Goal: Task Accomplishment & Management: Manage account settings

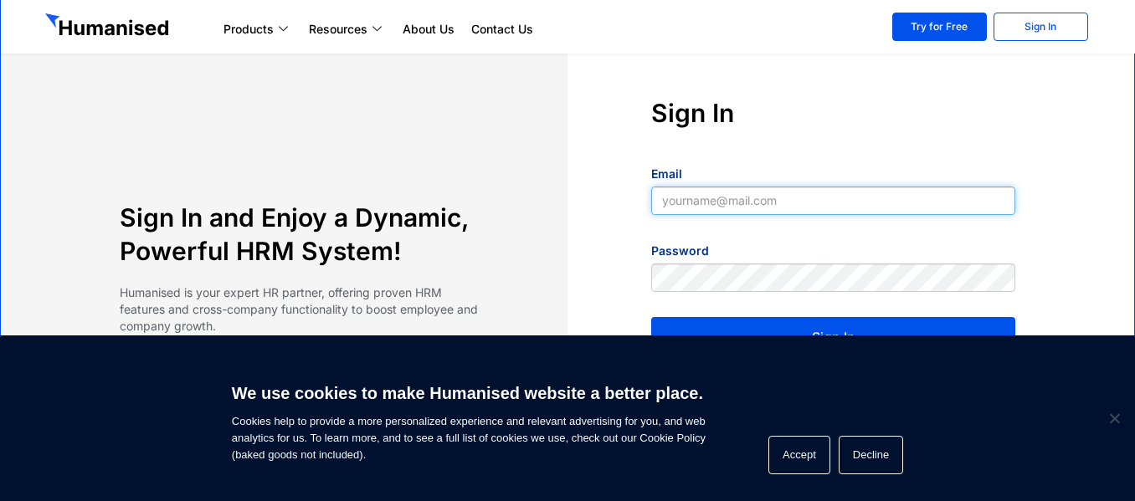
type input "[EMAIL_ADDRESS][DOMAIN_NAME]"
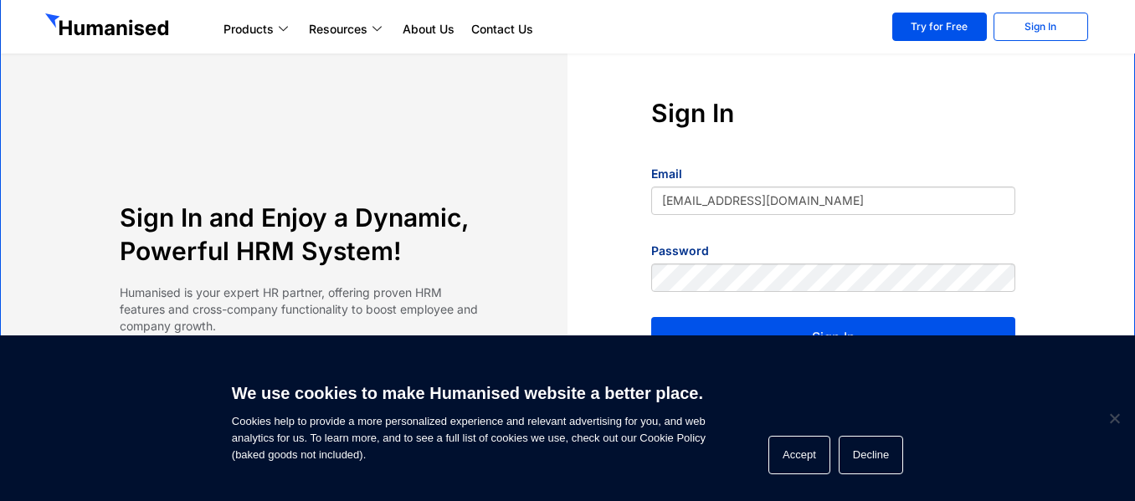
click at [772, 332] on button "Sign In" at bounding box center [833, 337] width 364 height 40
click at [1116, 418] on span "Cookie Notice" at bounding box center [1113, 418] width 17 height 17
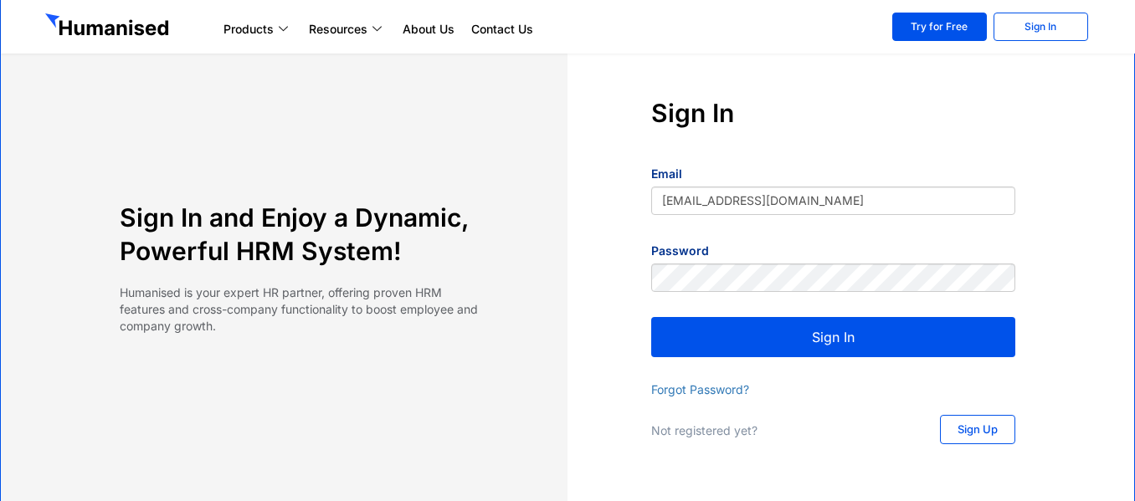
click at [813, 333] on button "Sign In" at bounding box center [833, 337] width 364 height 40
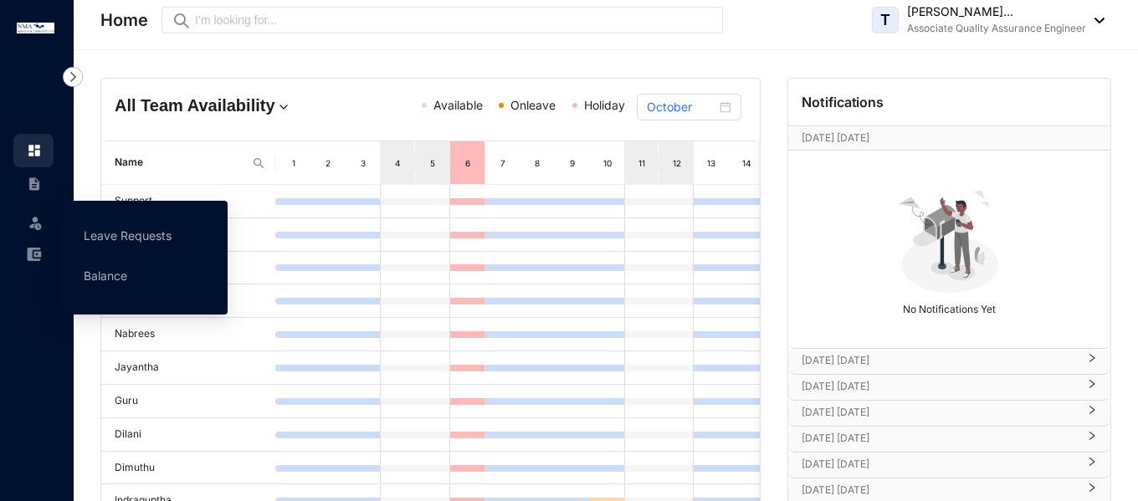
click at [28, 220] on img at bounding box center [35, 222] width 17 height 17
click at [114, 239] on link "Leave Requests" at bounding box center [128, 235] width 88 height 14
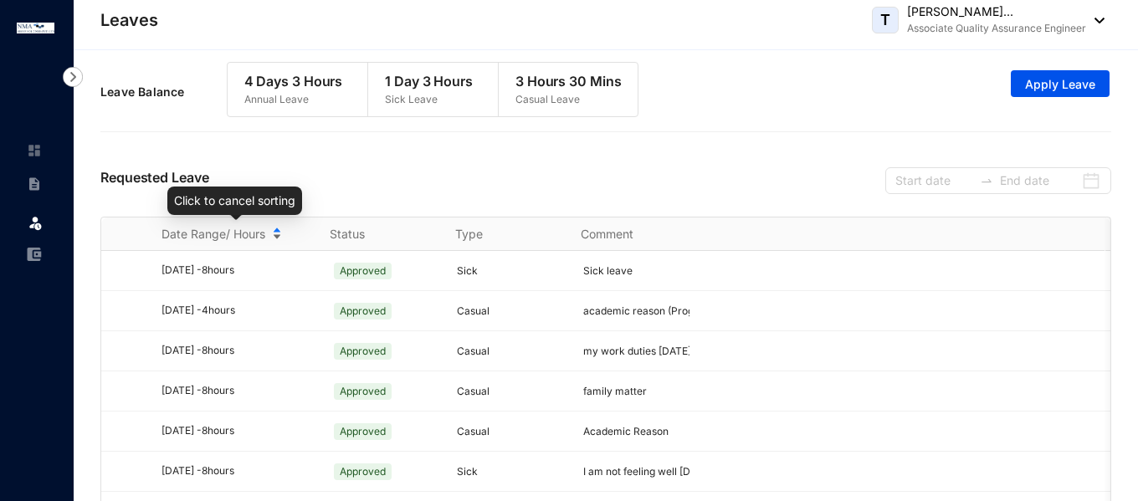
click at [276, 227] on div "Date Range/ Hours" at bounding box center [235, 234] width 147 height 18
click at [276, 231] on div "Date Range/ Hours" at bounding box center [235, 234] width 147 height 18
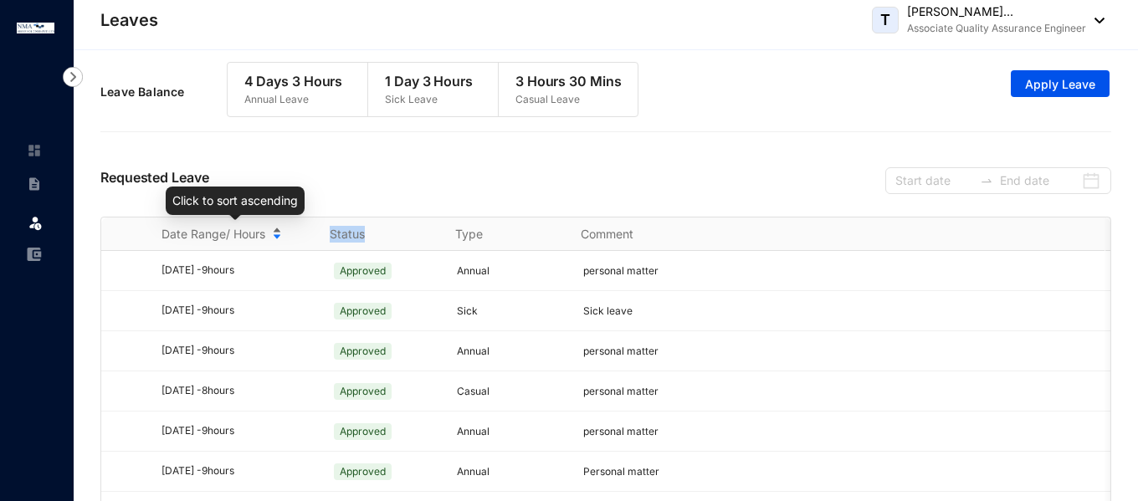
click at [276, 231] on div "Date Range/ Hours" at bounding box center [235, 234] width 147 height 18
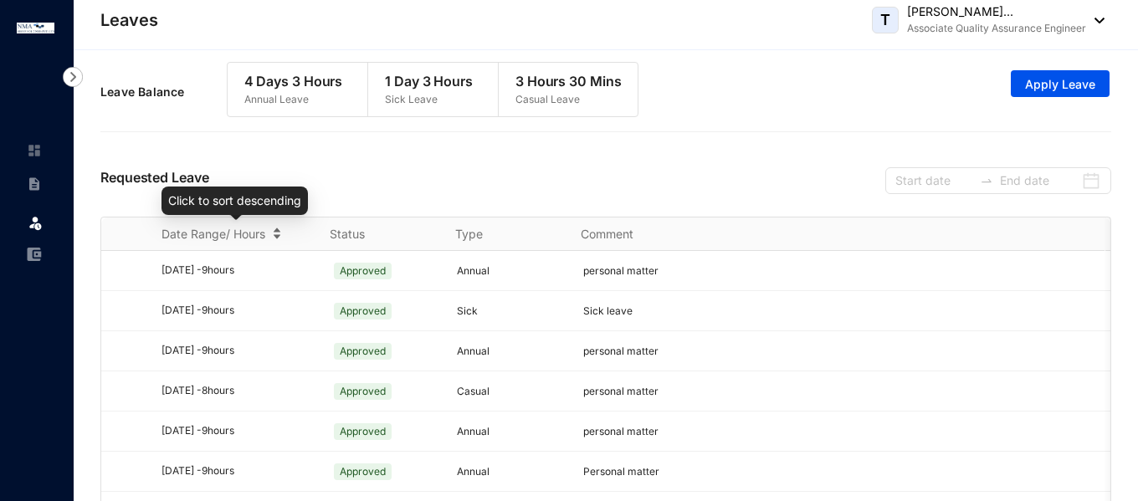
click at [278, 235] on div "Date Range/ Hours" at bounding box center [235, 234] width 147 height 18
click at [277, 233] on div "Date Range/ Hours" at bounding box center [235, 234] width 147 height 18
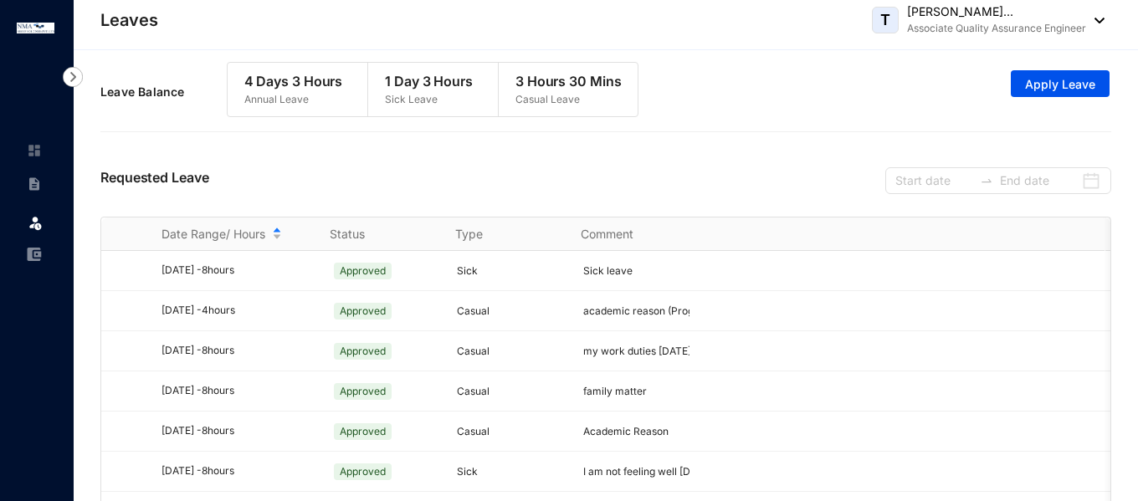
click at [1081, 20] on p "Associate Quality Assurance Engineer" at bounding box center [996, 28] width 179 height 17
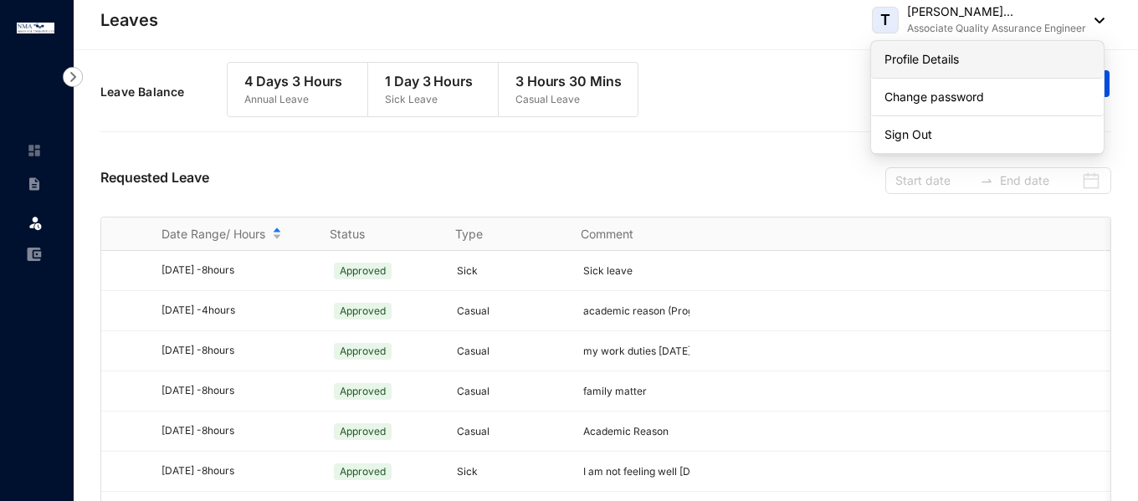
click at [938, 60] on link "Profile Details" at bounding box center [988, 59] width 206 height 17
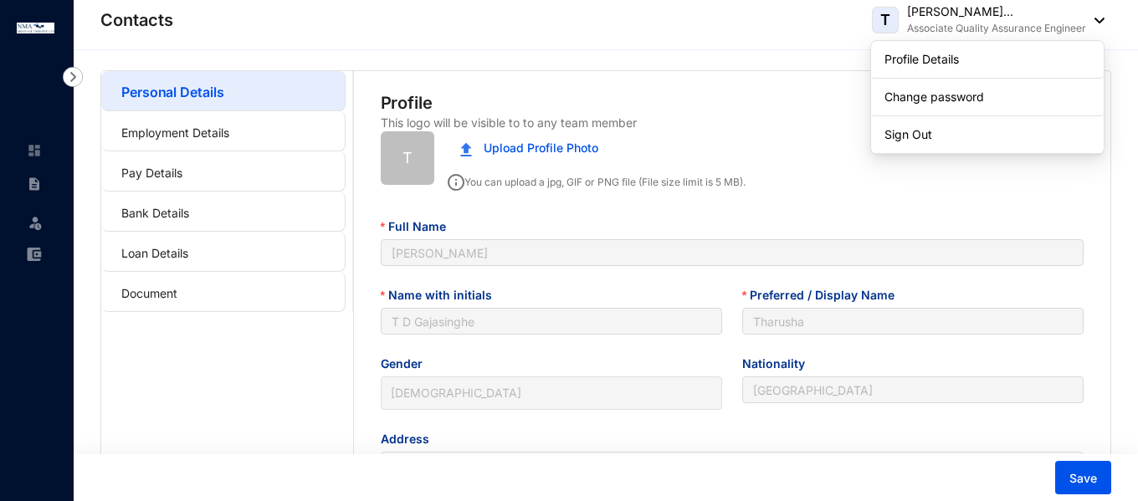
type input "1999-05-20"
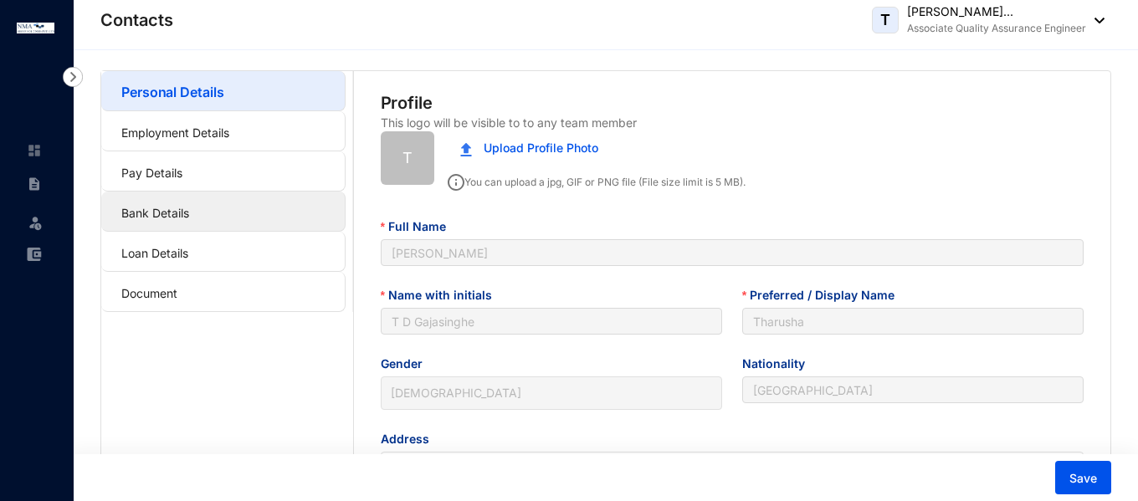
click at [189, 208] on link "Bank Details" at bounding box center [155, 213] width 68 height 14
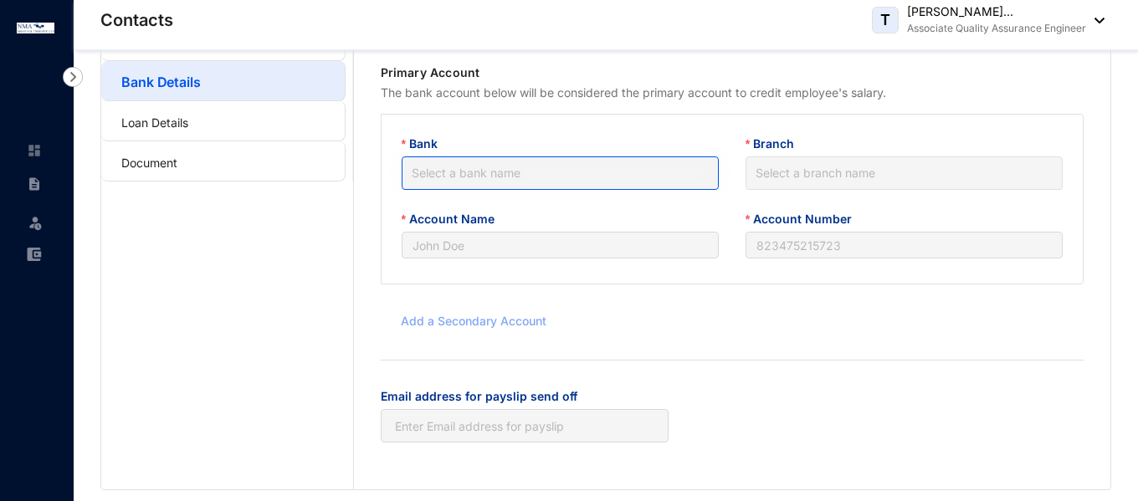
scroll to position [140, 0]
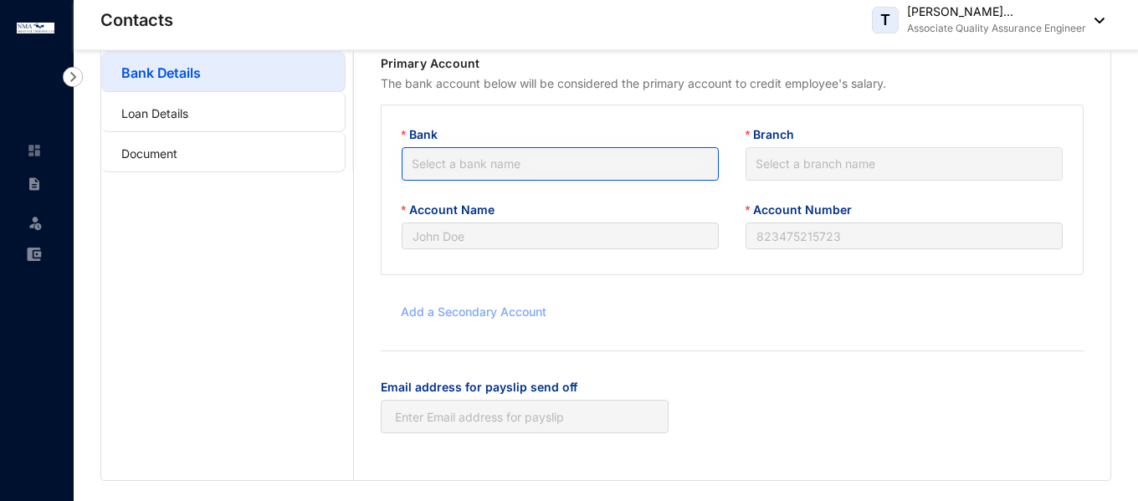
type input "T D Gajasinghe"
type input "279200110032646"
type input "[EMAIL_ADDRESS][DOMAIN_NAME]"
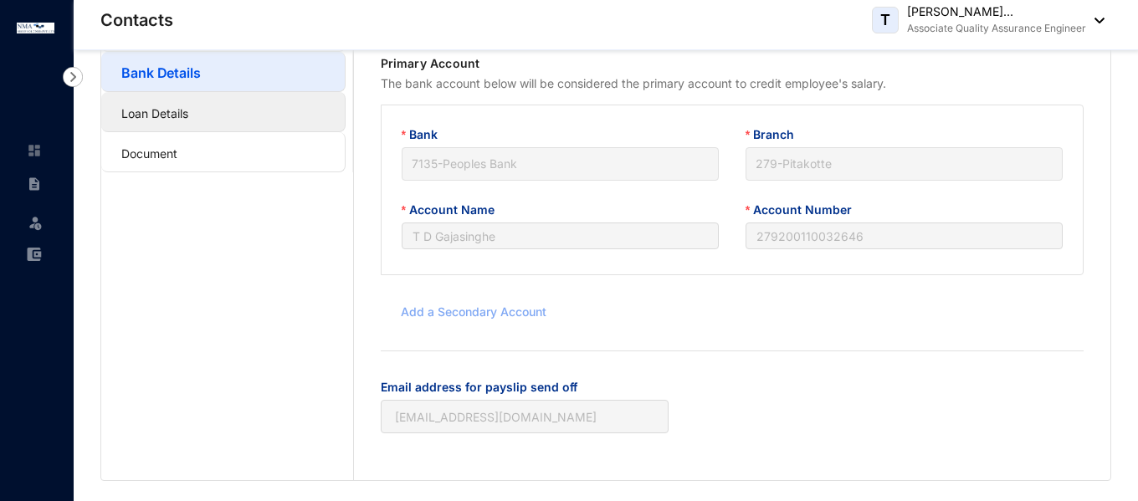
click at [130, 109] on link "Loan Details" at bounding box center [154, 113] width 67 height 14
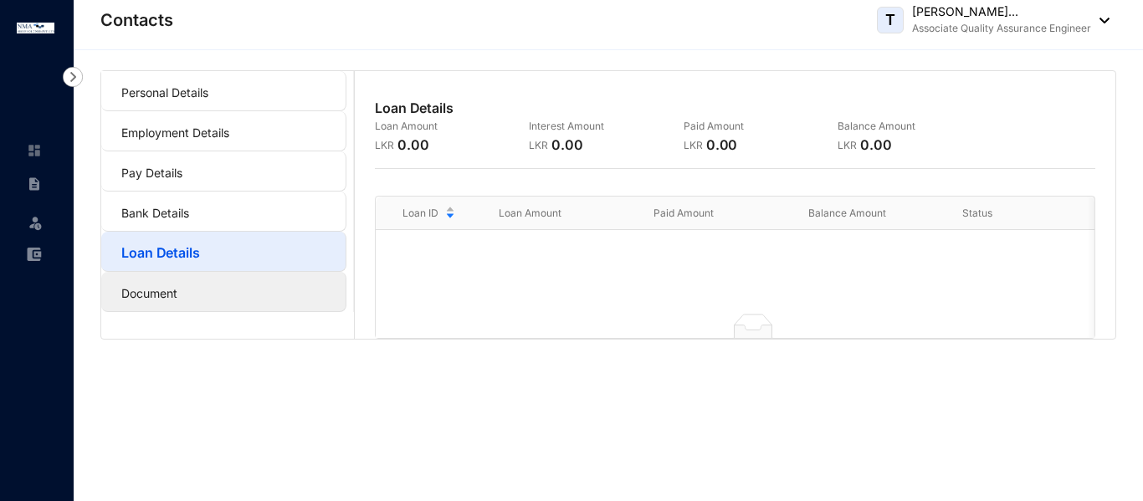
click at [162, 289] on link "Document" at bounding box center [149, 293] width 56 height 14
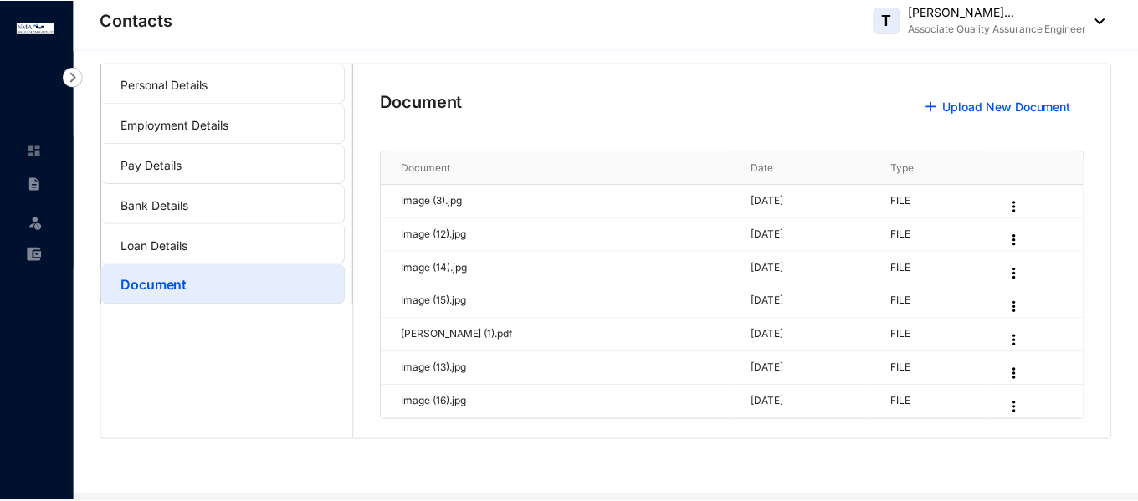
scroll to position [10, 0]
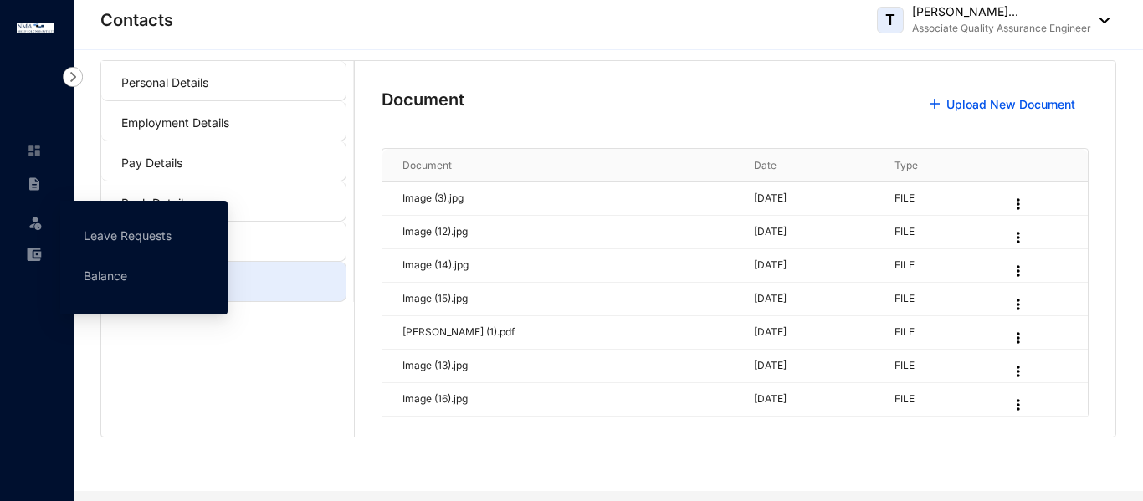
click at [26, 224] on div "Leave" at bounding box center [33, 219] width 40 height 37
click at [121, 238] on link "Leave Requests" at bounding box center [128, 235] width 88 height 14
